Goal: Check status

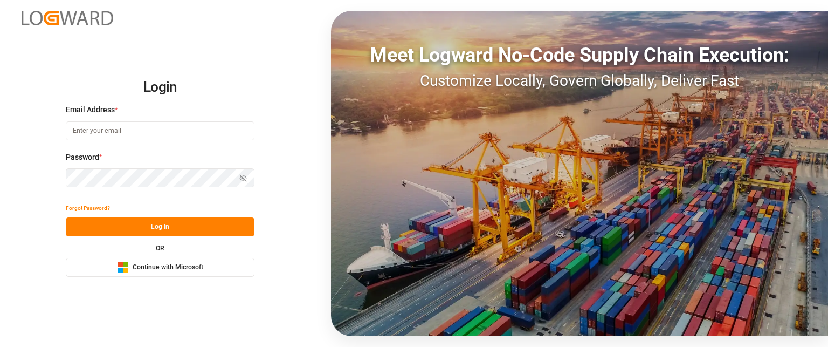
type input "daniela.paul@leschaco.com"
click at [135, 222] on button "Log In" at bounding box center [160, 226] width 189 height 19
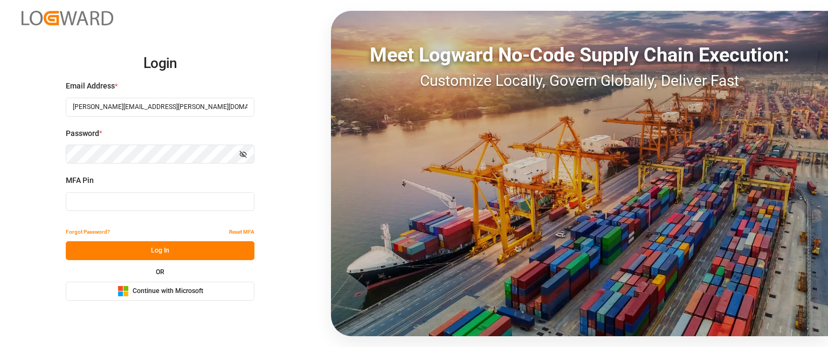
click at [152, 203] on input at bounding box center [160, 201] width 189 height 19
type input "453025"
click at [123, 254] on button "Log In" at bounding box center [160, 250] width 189 height 19
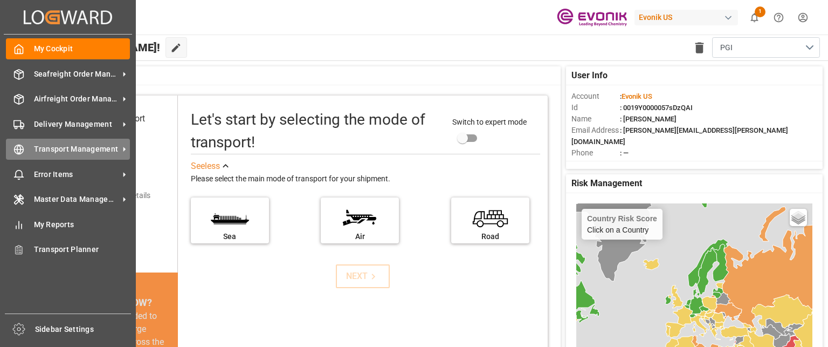
click at [66, 153] on span "Transport Management" at bounding box center [76, 148] width 85 height 11
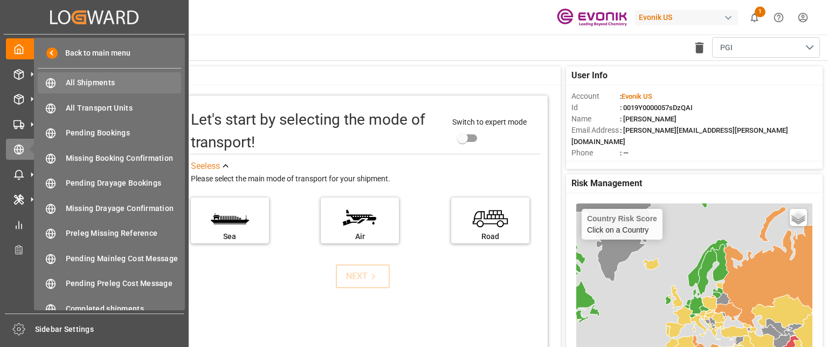
click at [104, 78] on span "All Shipments" at bounding box center [124, 82] width 116 height 11
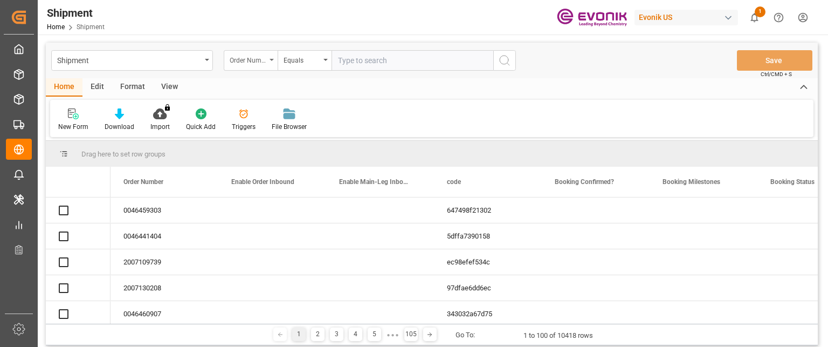
click at [258, 57] on div "Order Number" at bounding box center [248, 59] width 37 height 12
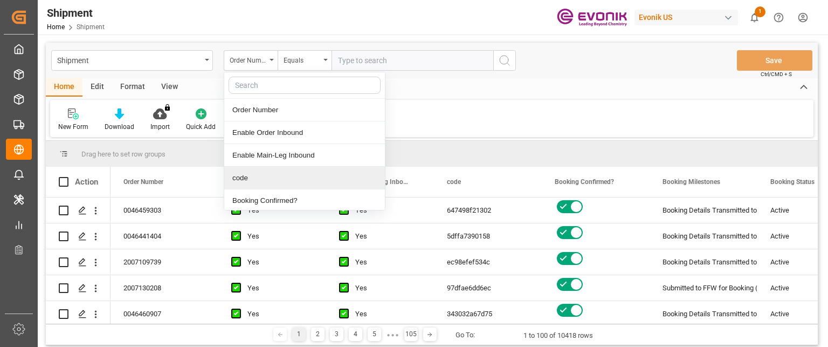
drag, startPoint x: 245, startPoint y: 175, endPoint x: 299, endPoint y: 110, distance: 84.6
click at [245, 174] on div "code" at bounding box center [304, 178] width 161 height 23
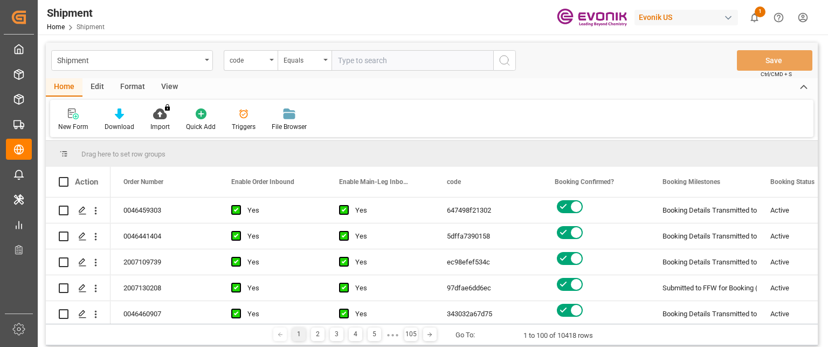
click at [367, 60] on input "text" at bounding box center [413, 60] width 162 height 20
paste input "a79beb303fd1"
type input "a79beb303fd1"
click at [509, 61] on icon "search button" at bounding box center [504, 60] width 13 height 13
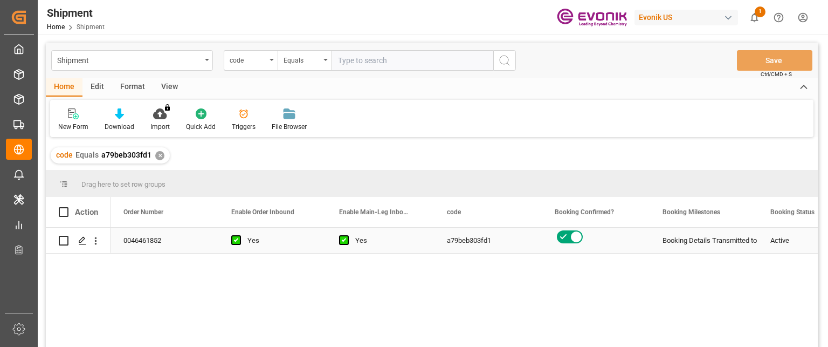
click at [137, 235] on div "0046461852" at bounding box center [165, 240] width 108 height 25
click at [79, 240] on polygon "Press SPACE to select this row." at bounding box center [81, 239] width 5 height 5
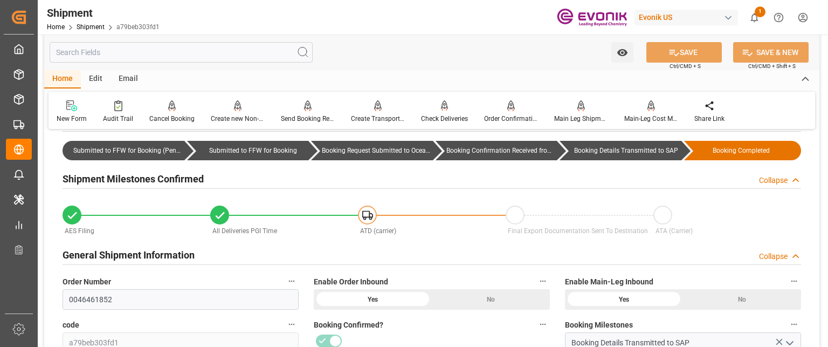
scroll to position [54, 0]
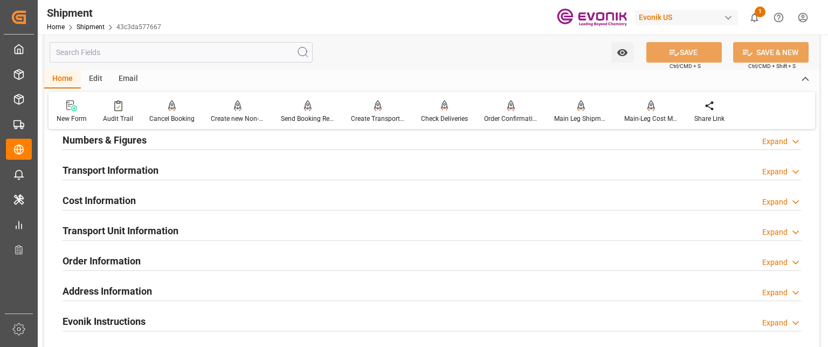
scroll to position [647, 0]
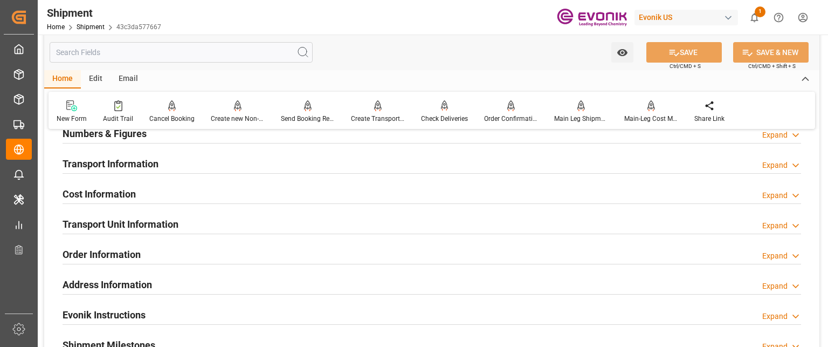
click at [129, 168] on h2 "Transport Information" at bounding box center [111, 163] width 96 height 15
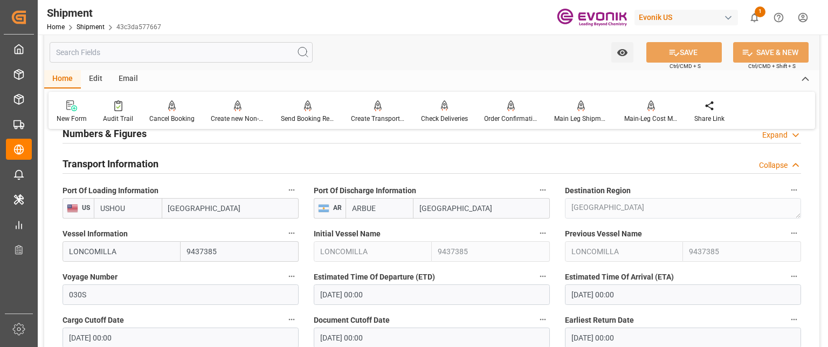
click at [129, 168] on h2 "Transport Information" at bounding box center [111, 163] width 96 height 15
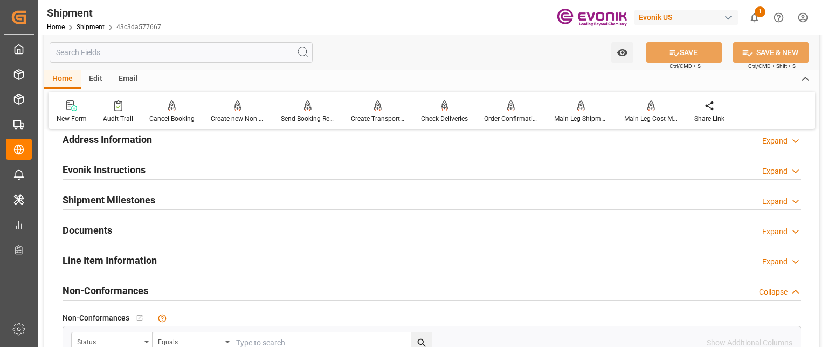
scroll to position [809, 0]
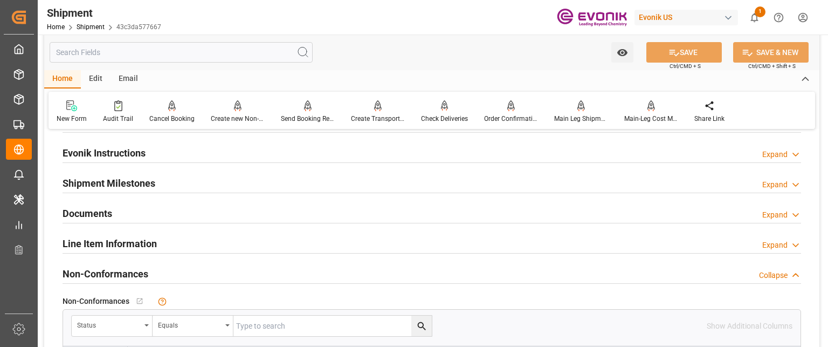
click at [136, 244] on h2 "Line Item Information" at bounding box center [110, 243] width 94 height 15
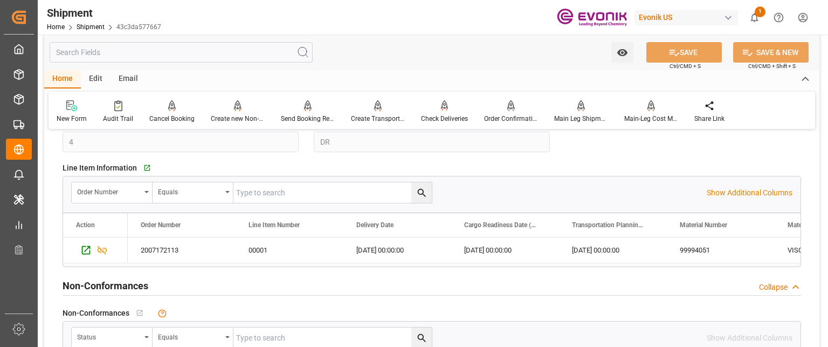
scroll to position [971, 0]
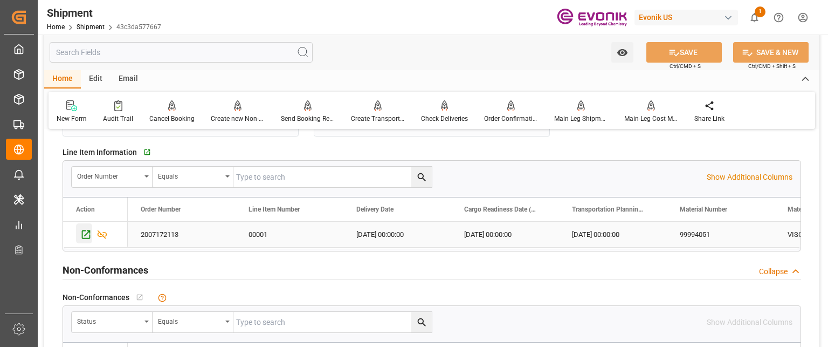
click at [82, 233] on icon "Press SPACE to select this row." at bounding box center [85, 234] width 11 height 11
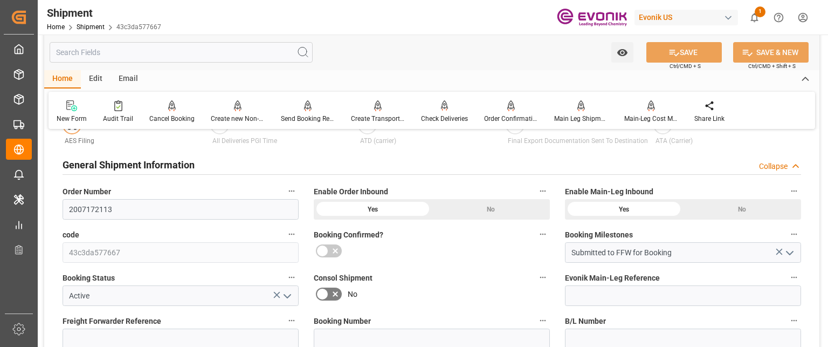
scroll to position [0, 0]
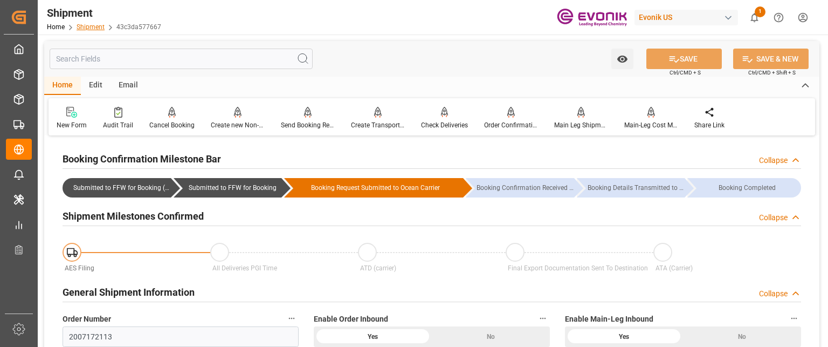
click at [84, 23] on link "Shipment" at bounding box center [91, 27] width 28 height 8
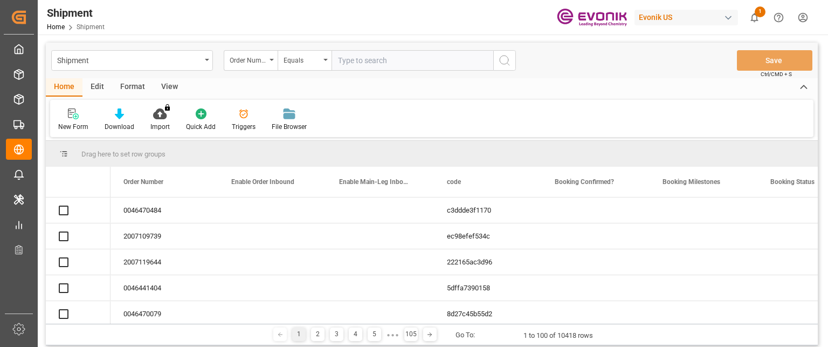
click at [361, 59] on input "text" at bounding box center [413, 60] width 162 height 20
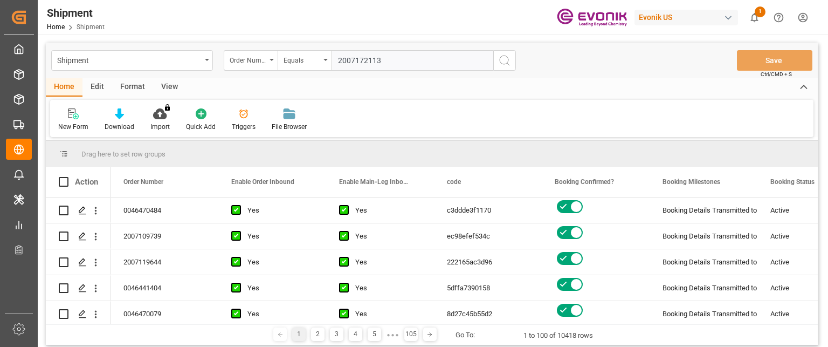
type input "2007172113"
click at [499, 54] on icon "search button" at bounding box center [504, 60] width 13 height 13
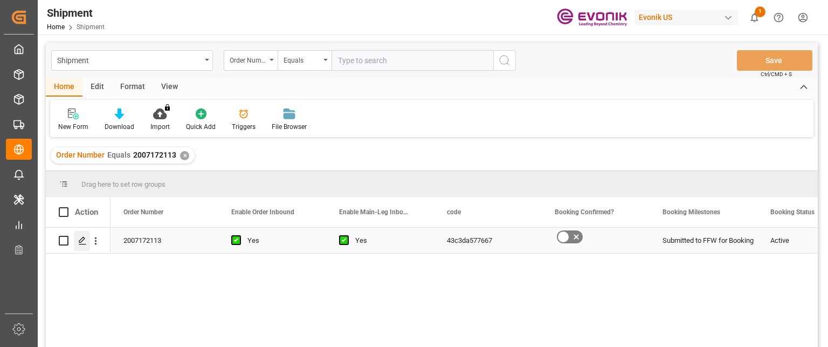
click at [77, 242] on div "Press SPACE to select this row." at bounding box center [82, 241] width 16 height 20
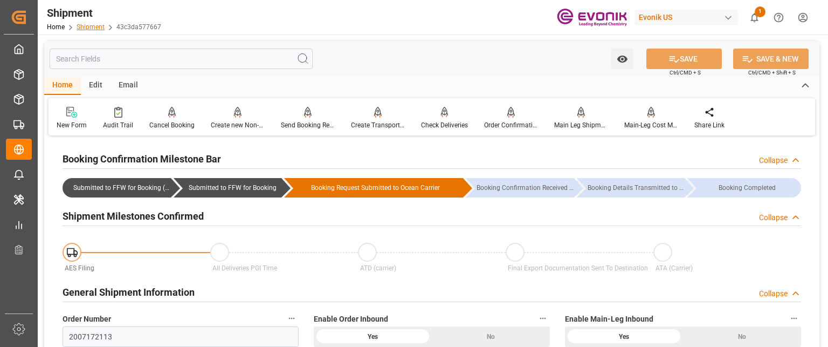
click at [95, 27] on link "Shipment" at bounding box center [91, 27] width 28 height 8
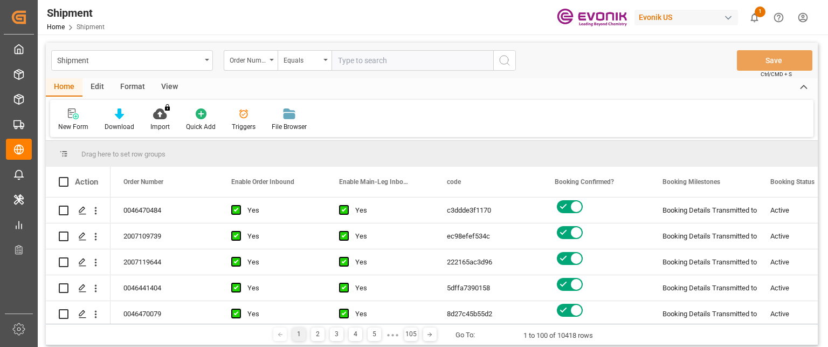
click at [389, 62] on input "text" at bounding box center [413, 60] width 162 height 20
click at [389, 60] on input "83393559" at bounding box center [413, 60] width 162 height 20
drag, startPoint x: 427, startPoint y: 66, endPoint x: 218, endPoint y: 44, distance: 209.8
click at [206, 46] on div "Shipment Order Number Equals 83393559 Save Ctrl/CMD + S" at bounding box center [432, 61] width 772 height 36
paste input "0046469401"
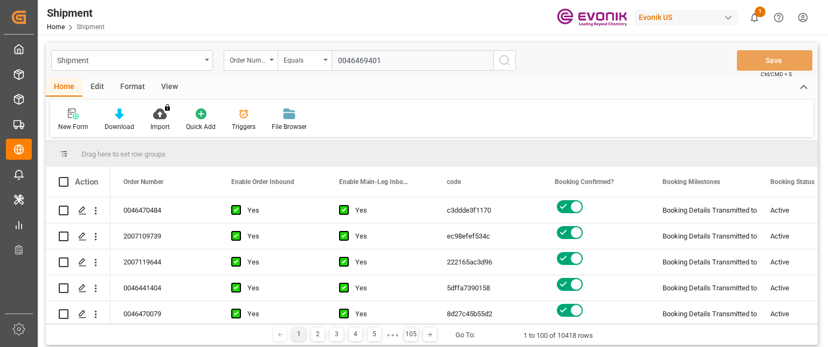
type input "0046469401"
click at [504, 60] on icon "search button" at bounding box center [504, 60] width 13 height 13
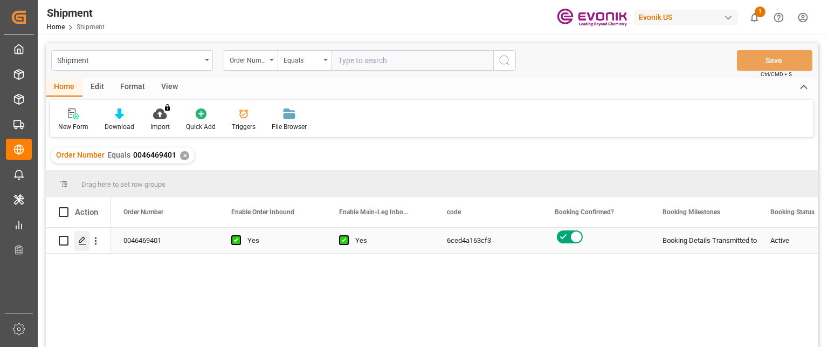
click at [85, 240] on icon "Press SPACE to select this row." at bounding box center [82, 240] width 9 height 9
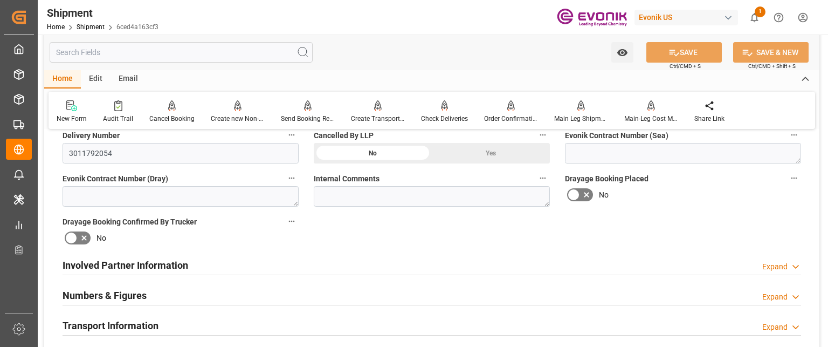
scroll to position [539, 0]
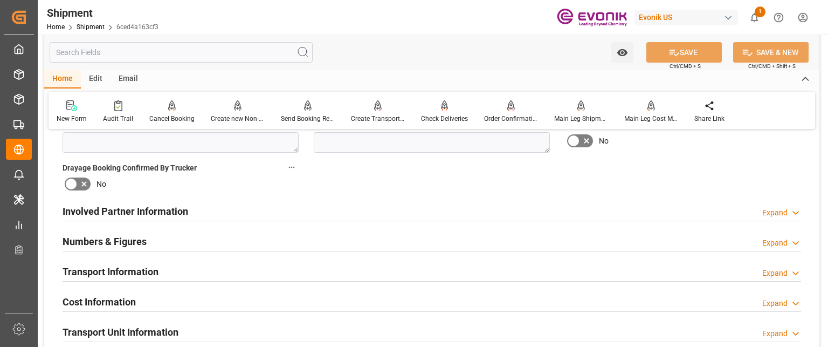
click at [166, 212] on h2 "Involved Partner Information" at bounding box center [126, 211] width 126 height 15
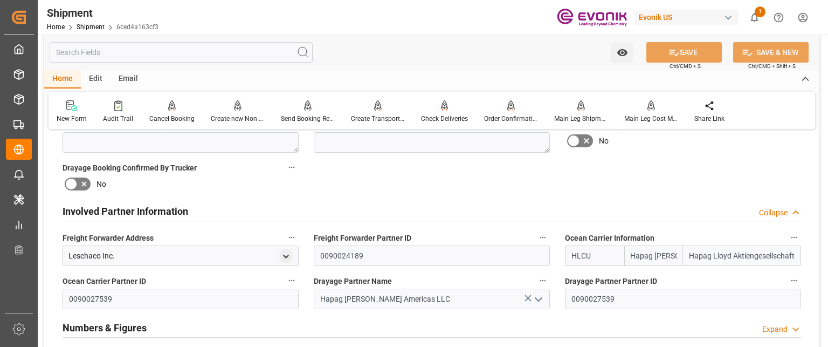
scroll to position [593, 0]
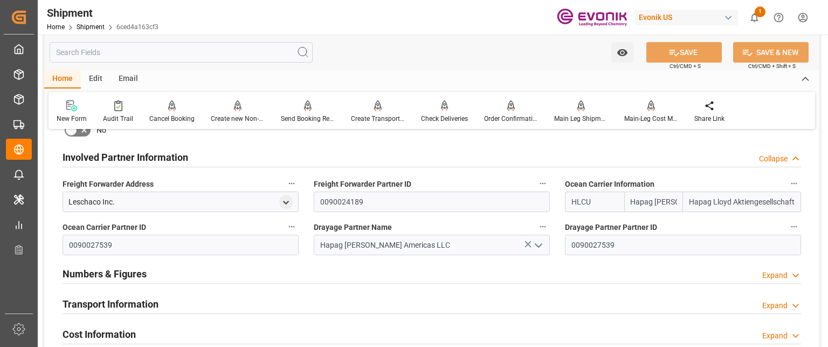
click at [141, 277] on h2 "Numbers & Figures" at bounding box center [105, 273] width 84 height 15
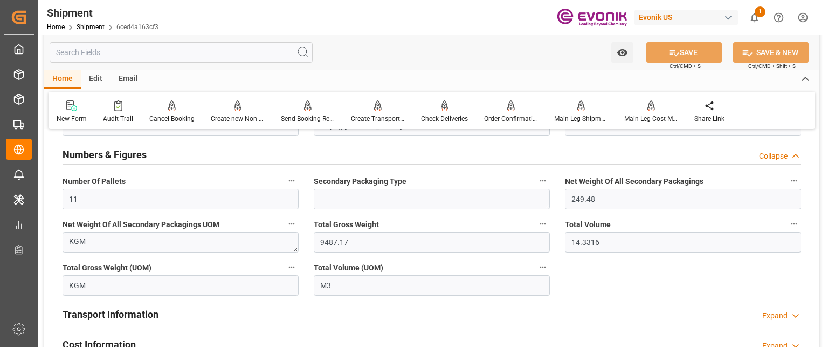
scroll to position [647, 0]
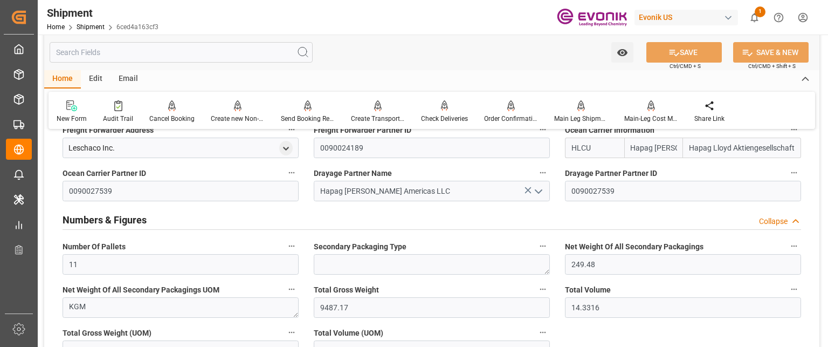
click at [121, 220] on h2 "Numbers & Figures" at bounding box center [105, 219] width 84 height 15
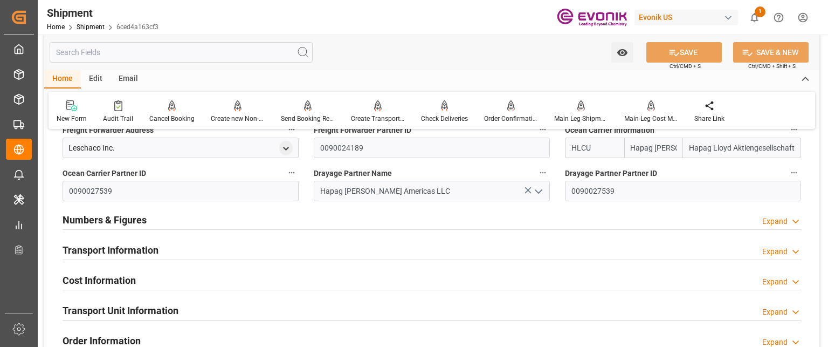
click at [107, 246] on h2 "Transport Information" at bounding box center [111, 250] width 96 height 15
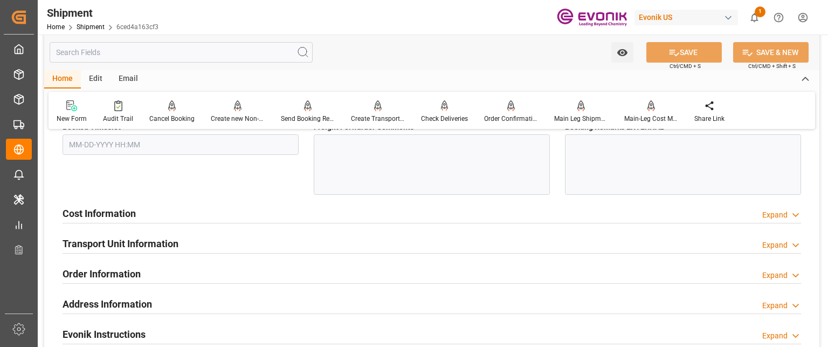
scroll to position [1078, 0]
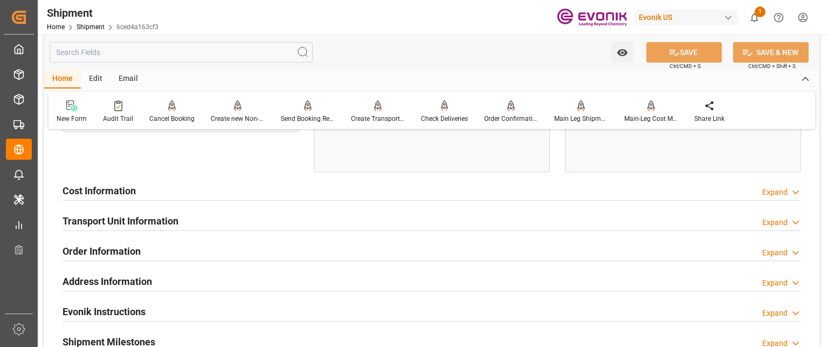
click at [120, 286] on h2 "Address Information" at bounding box center [108, 281] width 90 height 15
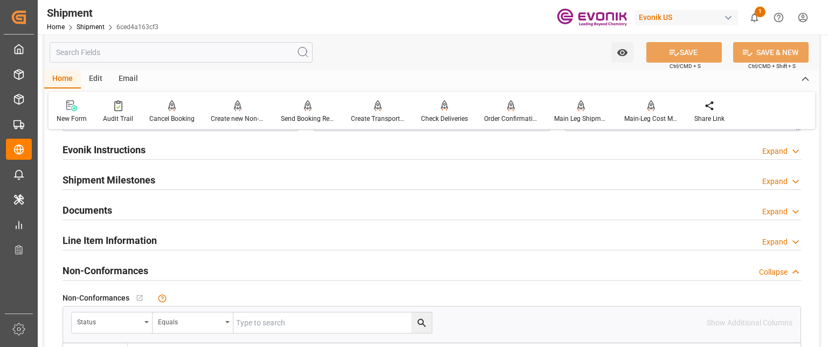
scroll to position [1995, 0]
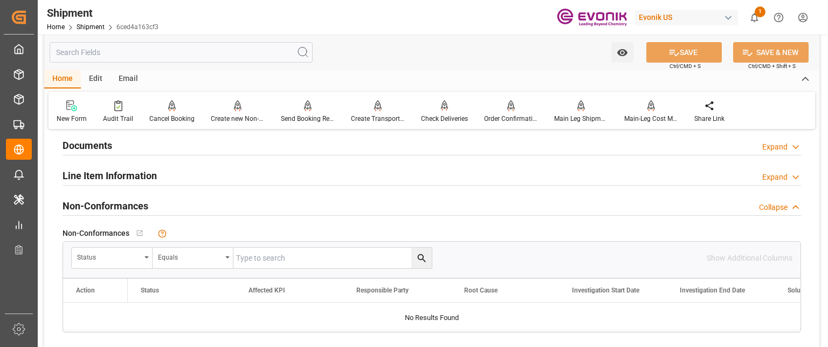
click at [106, 178] on h2 "Line Item Information" at bounding box center [110, 175] width 94 height 15
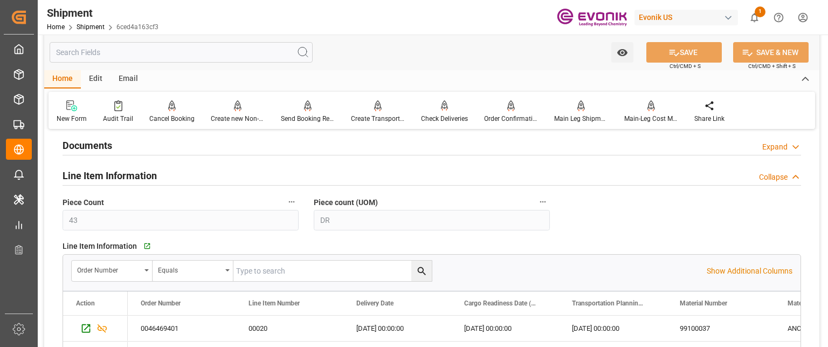
click at [108, 178] on h2 "Line Item Information" at bounding box center [110, 175] width 94 height 15
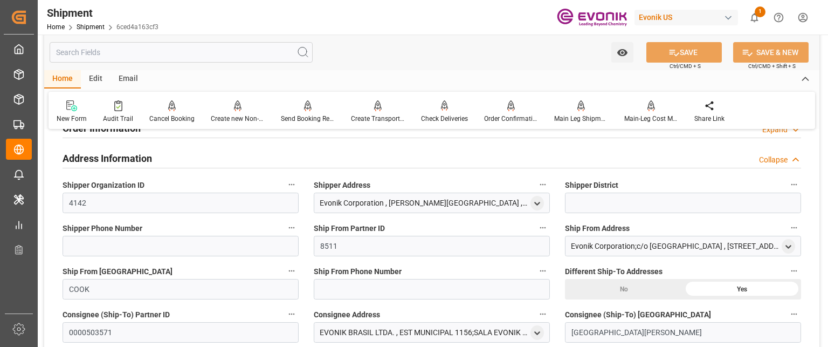
scroll to position [1132, 0]
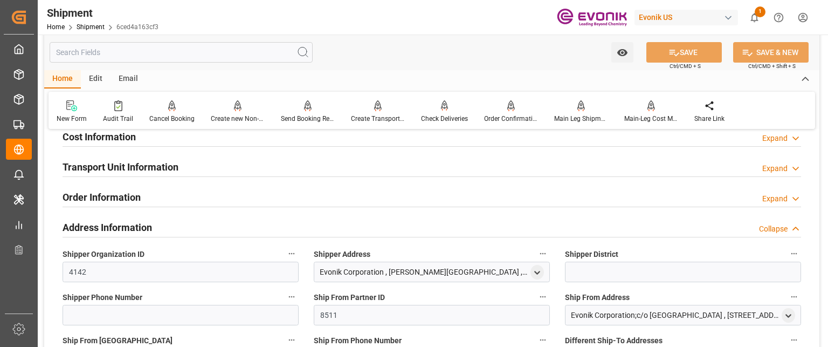
click at [98, 233] on h2 "Address Information" at bounding box center [108, 227] width 90 height 15
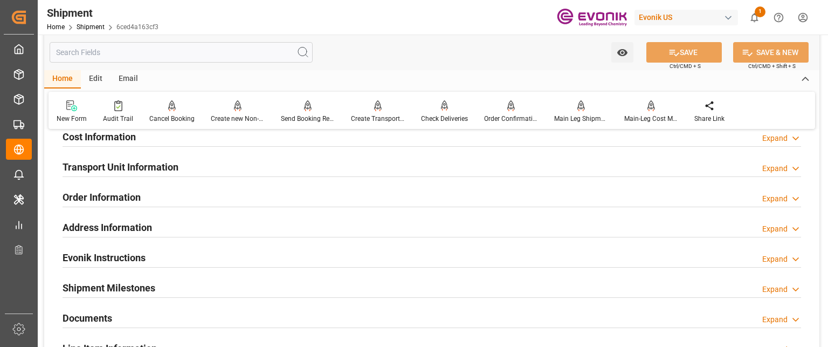
click at [105, 164] on h2 "Transport Unit Information" at bounding box center [121, 167] width 116 height 15
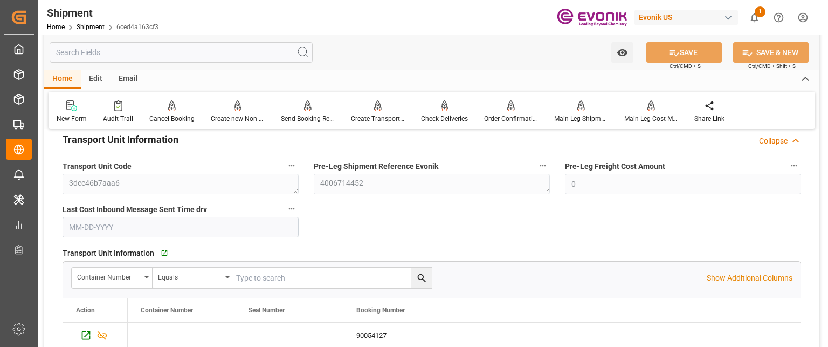
scroll to position [1186, 0]
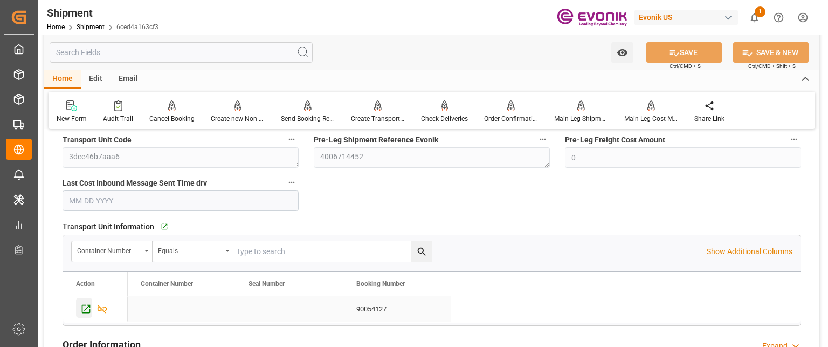
click at [85, 307] on icon "Press SPACE to select this row." at bounding box center [86, 309] width 9 height 9
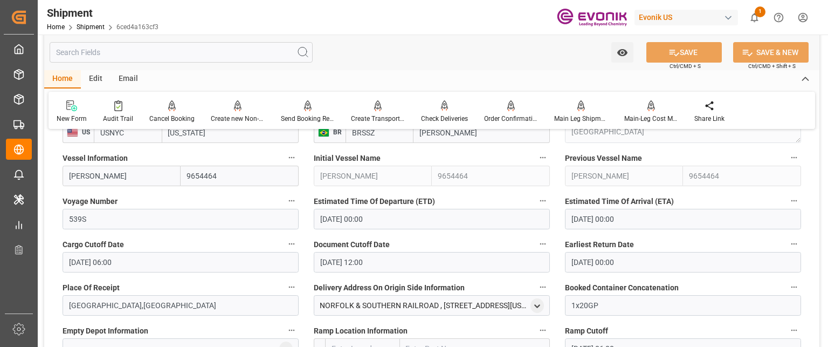
scroll to position [701, 0]
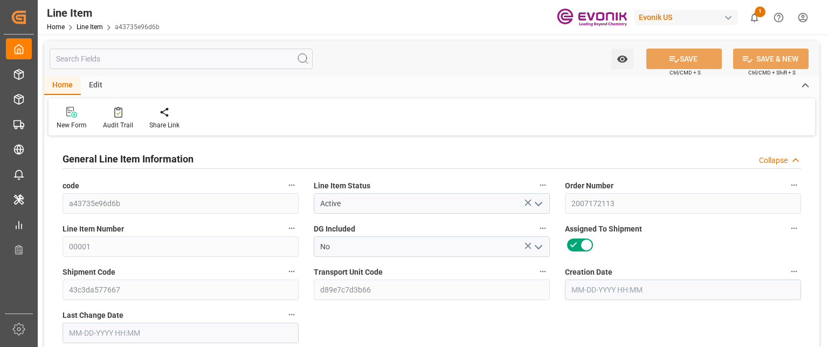
type input "1"
type input "764"
type input "700"
type input "1.321"
type input "4"
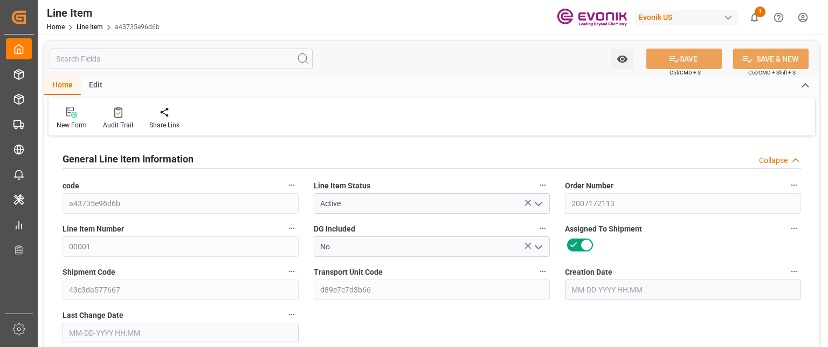
type input "3695.3"
type input "4"
type input "700"
type input "764"
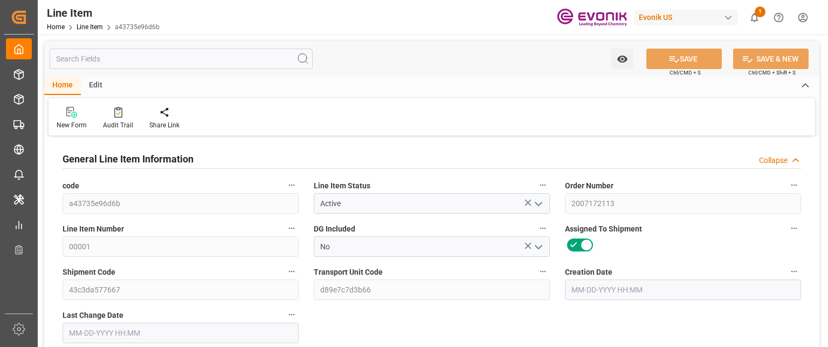
type input "810"
type input "700"
type input "1.321"
type input "1321.02"
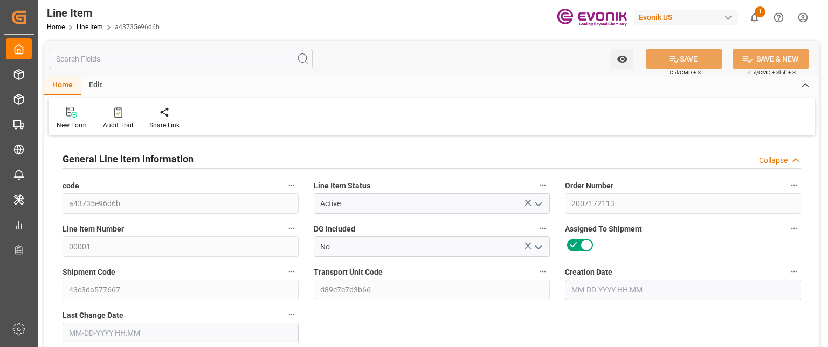
type input "0"
type input "09-08-2025 18:49"
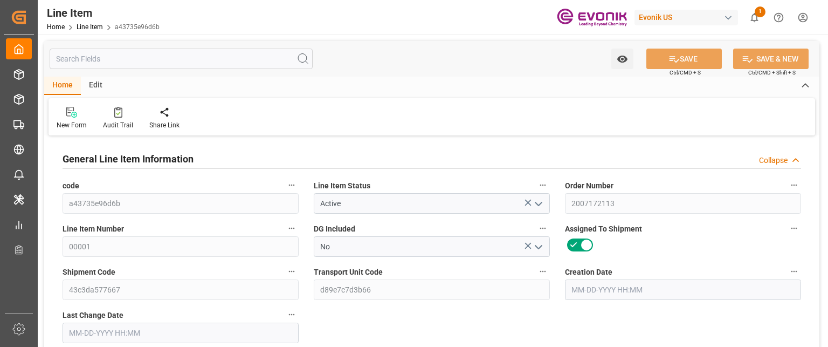
type input "[DATE] 10:50"
type input "[DATE]"
type input "09-12-2025"
type input "09-05-2025"
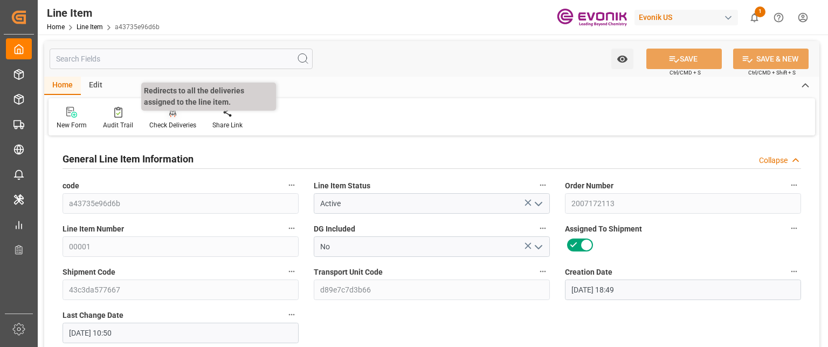
click at [171, 119] on div "Check Deliveries" at bounding box center [172, 118] width 63 height 24
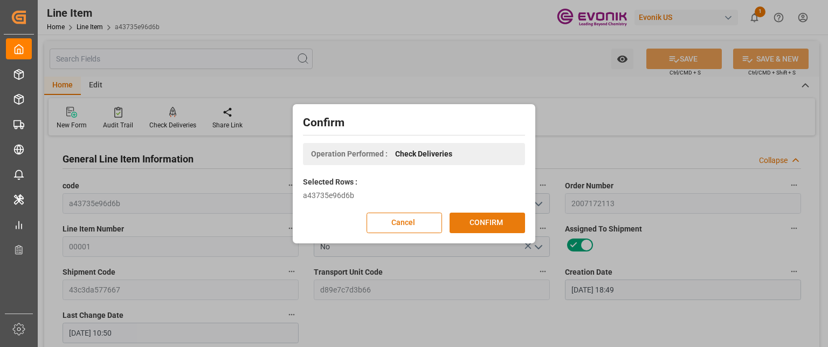
click at [482, 228] on button "CONFIRM" at bounding box center [487, 222] width 75 height 20
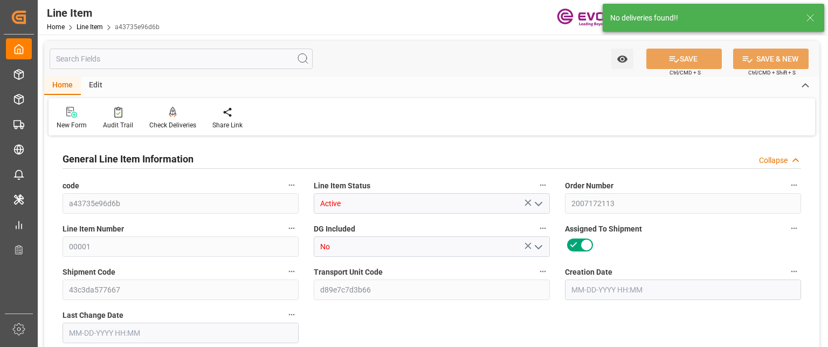
type input "1"
type input "764"
type input "700"
type input "1.321"
type input "4"
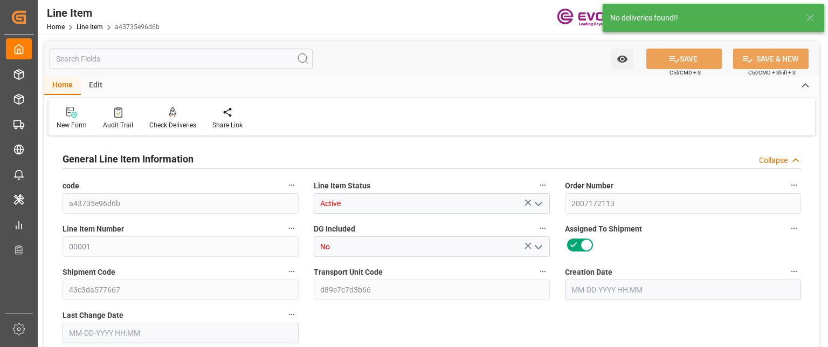
type input "3695.3"
type input "4"
type input "700"
type input "764"
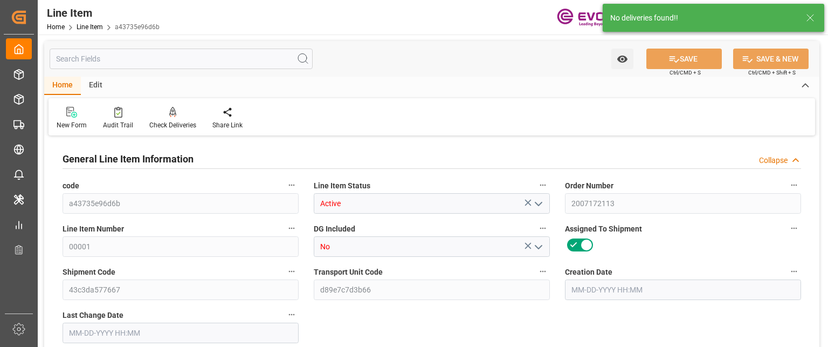
type input "810"
type input "700"
type input "1.321"
type input "1321.02"
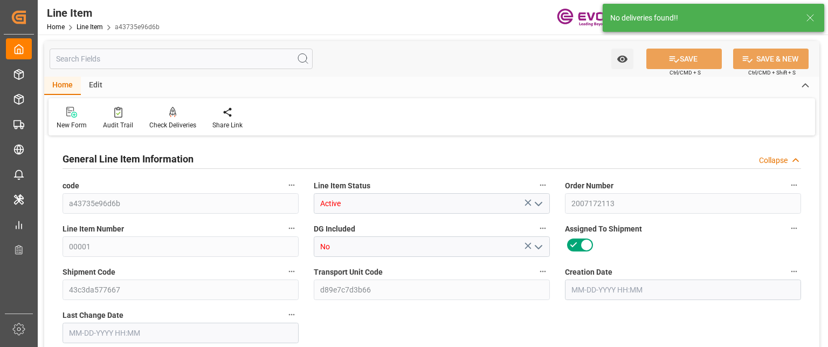
type input "0"
type input "09-08-2025 18:49"
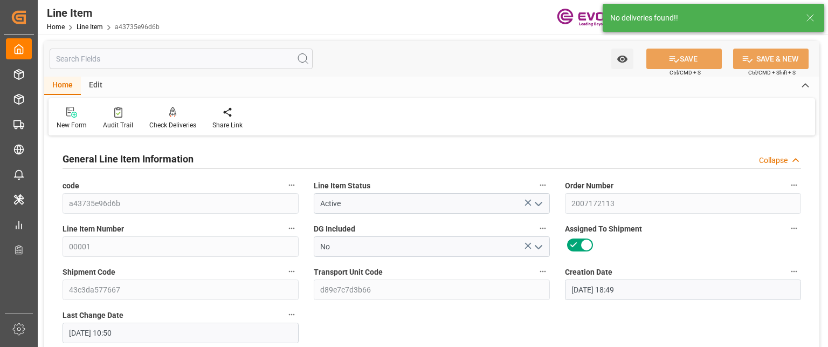
type input "09-09-2025 10:50"
type input "10-26-2025"
type input "09-12-2025"
type input "09-05-2025"
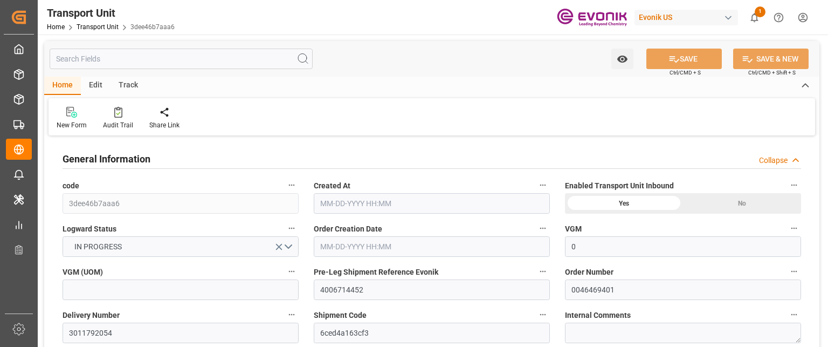
type input "0"
type input "Hapag Lloyd"
type input "Hapag Lloyd Aktiengesellschaft"
type input "USNYC"
type input "BRSSZ"
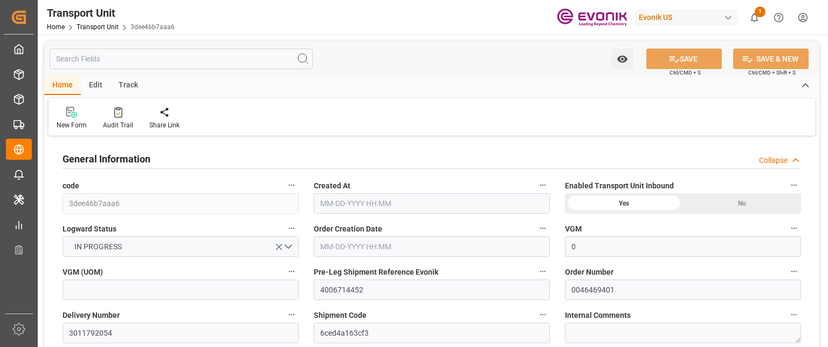
type input "9487.17"
type input "09-02-2025 07:49"
type input "10-09-2025"
type input "09-23-2025 00:00"
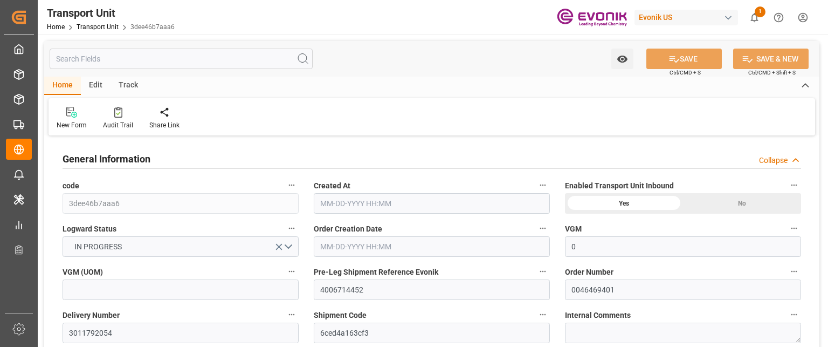
type input "10-14-2025 00:00"
type input "09-18-2025 12:00"
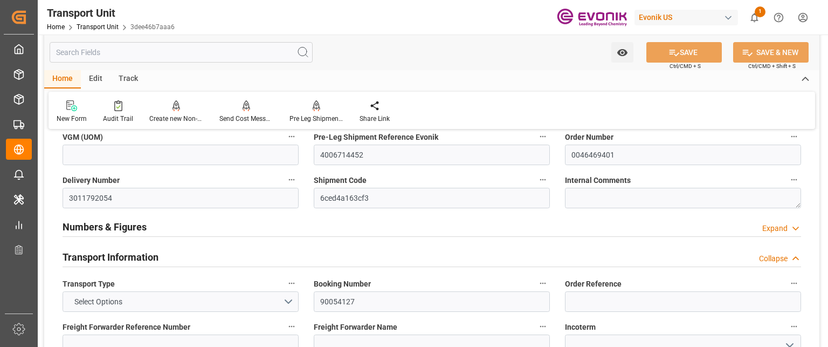
scroll to position [162, 0]
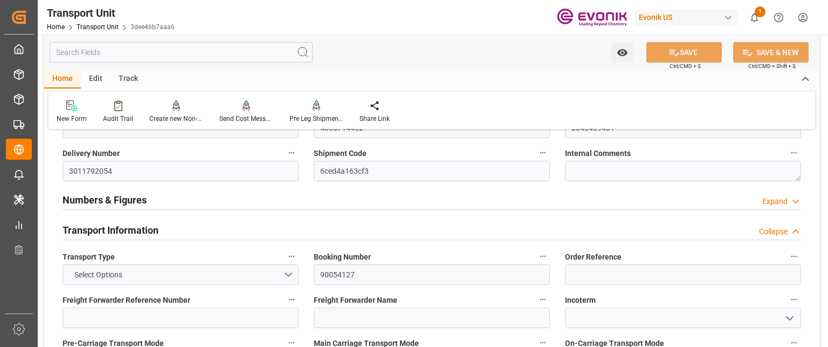
click at [113, 196] on h2 "Numbers & Figures" at bounding box center [105, 199] width 84 height 15
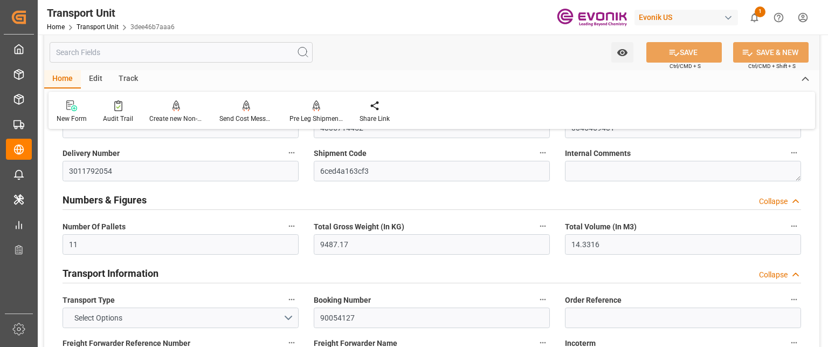
click at [113, 196] on h2 "Numbers & Figures" at bounding box center [105, 199] width 84 height 15
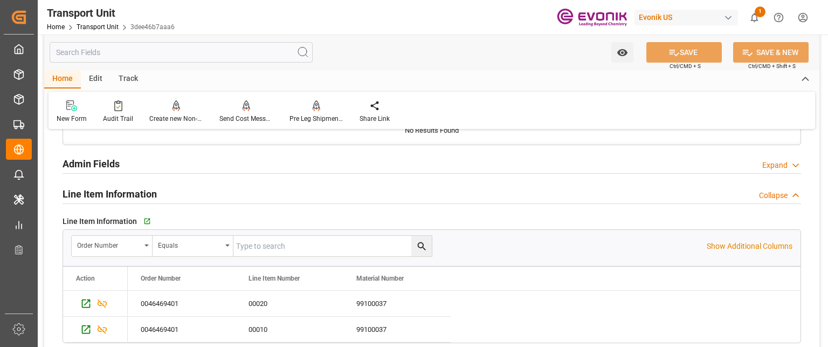
scroll to position [1618, 0]
